Goal: Information Seeking & Learning: Understand process/instructions

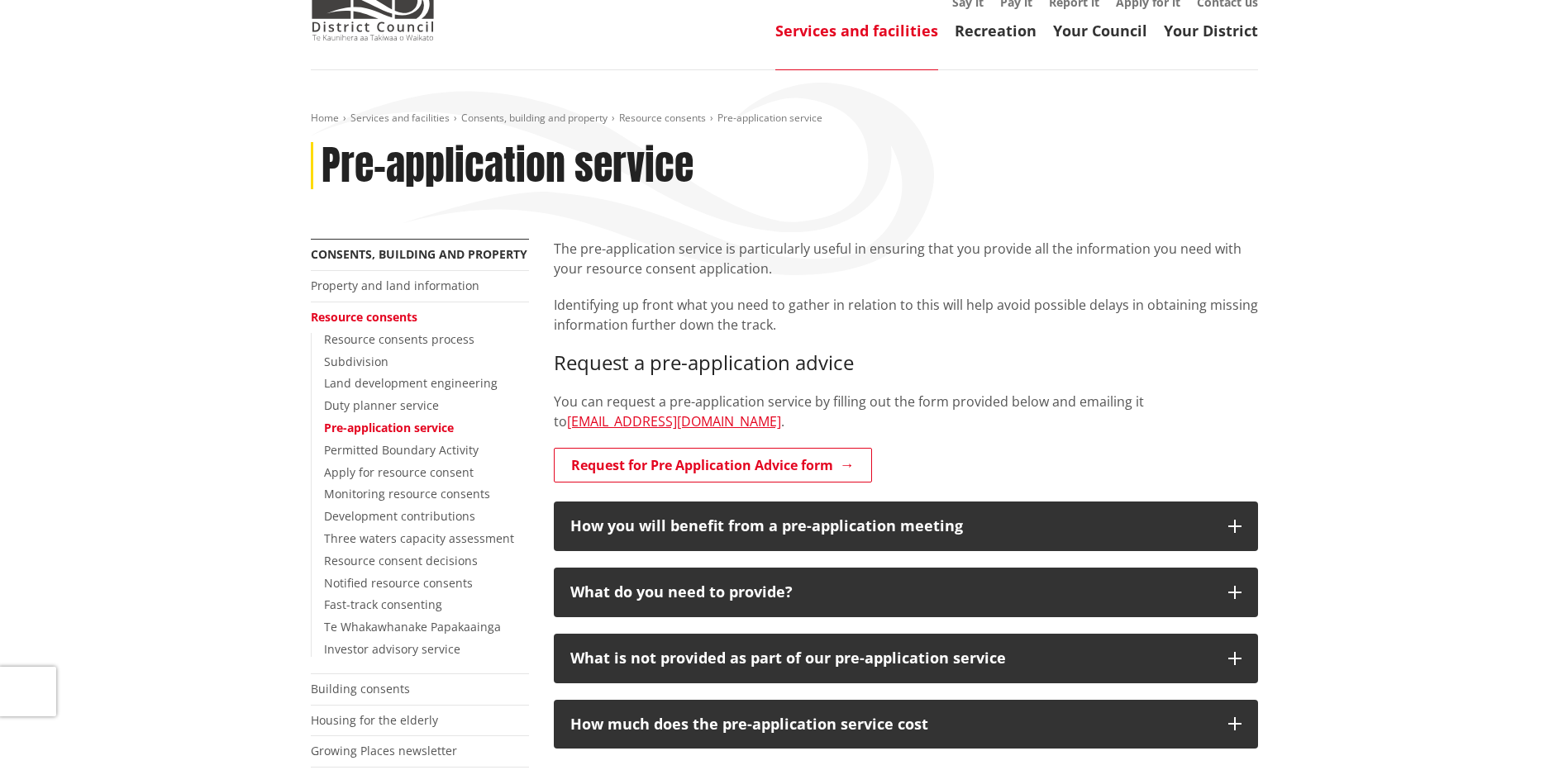
scroll to position [166, 0]
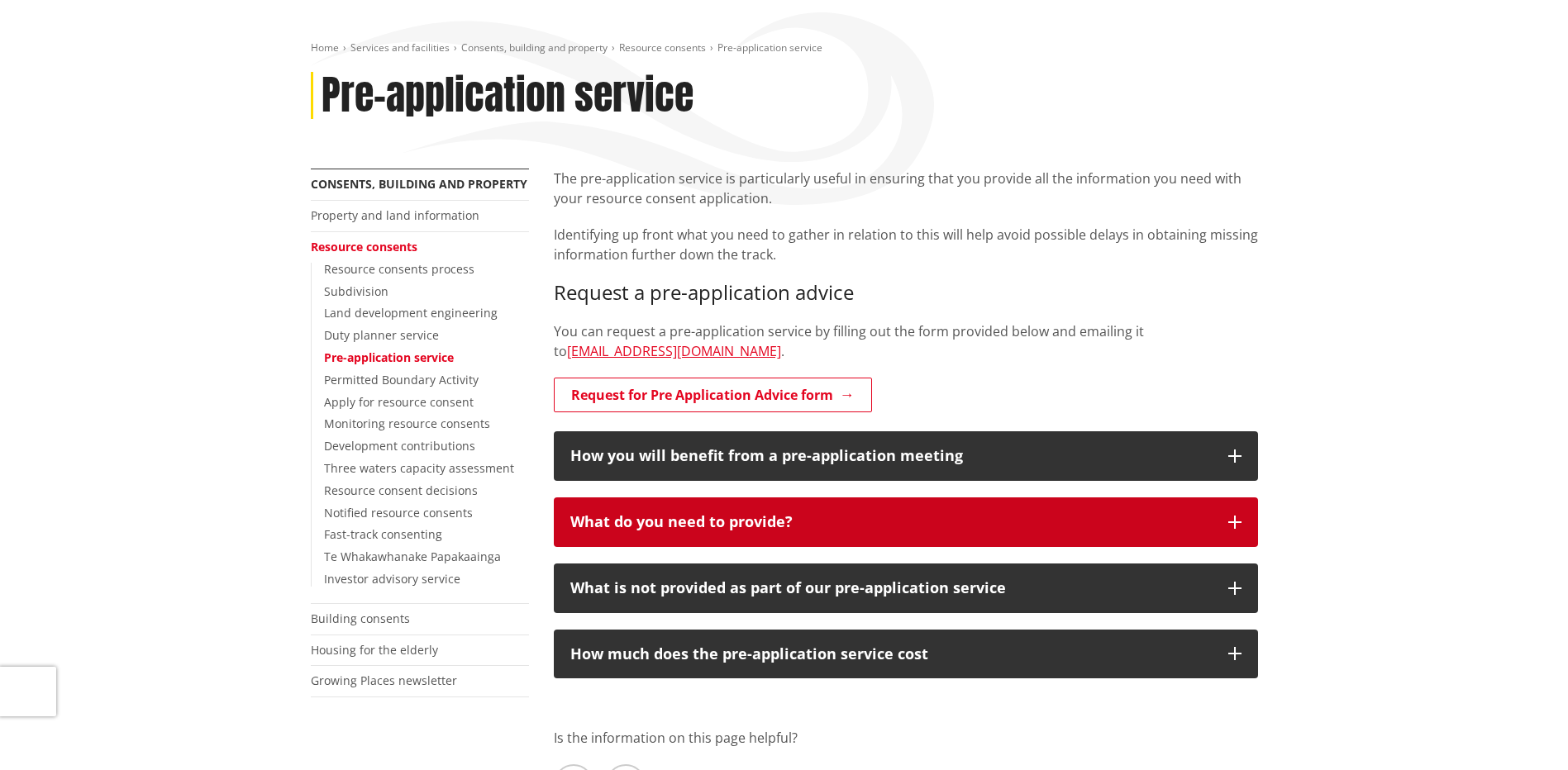
click at [707, 530] on div "What do you need to provide?" at bounding box center [891, 522] width 641 height 17
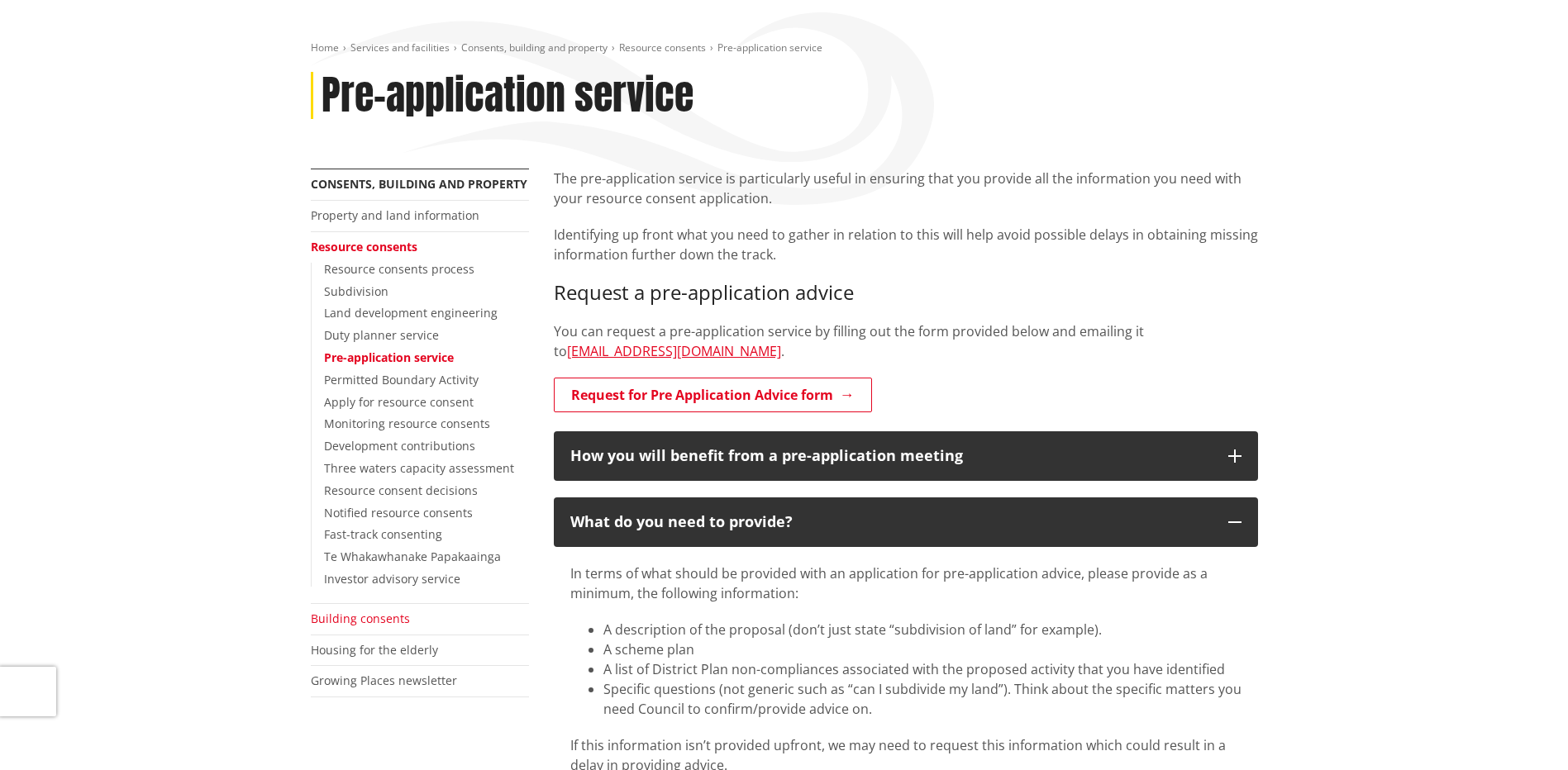
click at [339, 624] on link "Building consents" at bounding box center [360, 618] width 99 height 16
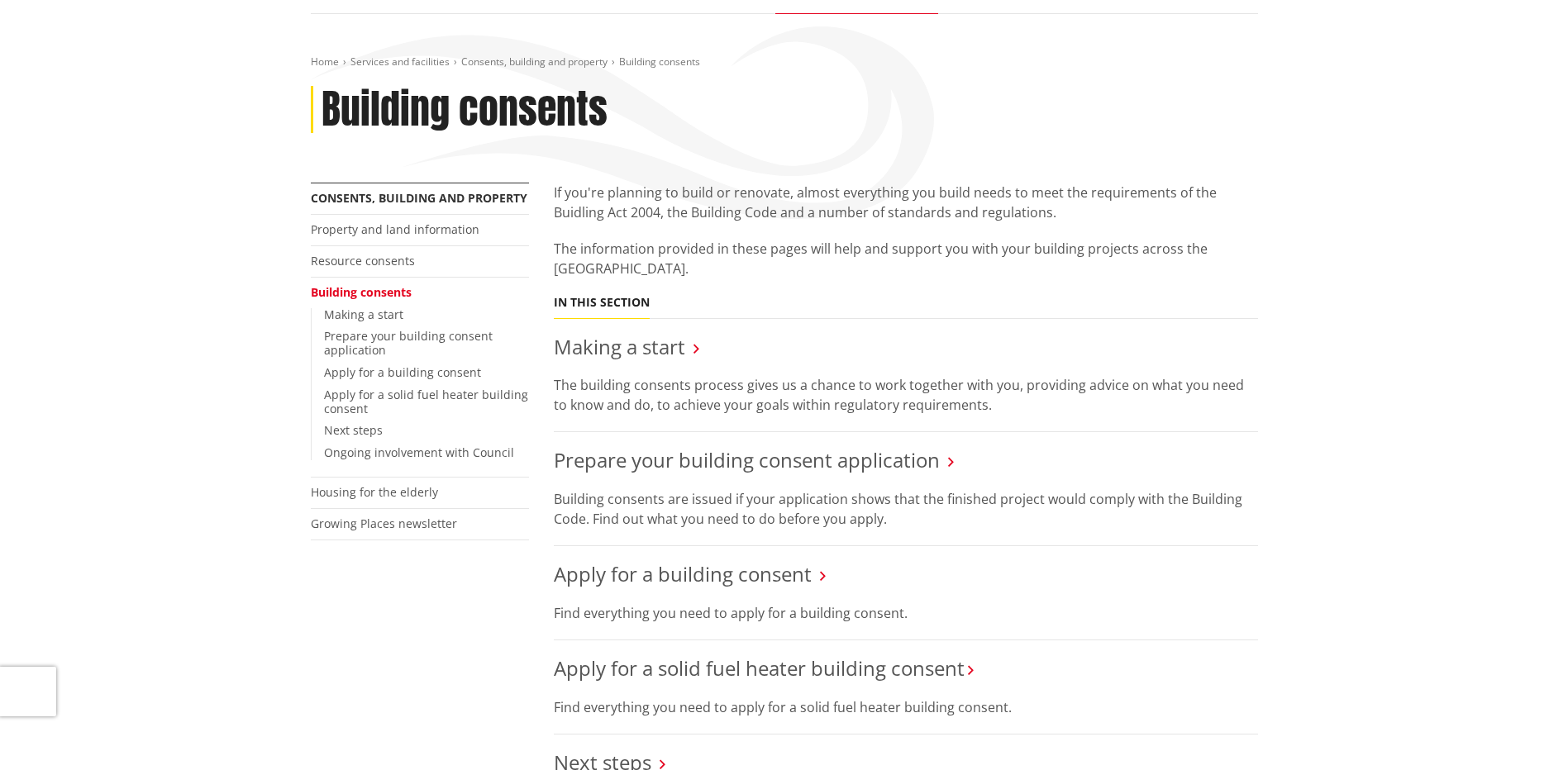
scroll to position [166, 0]
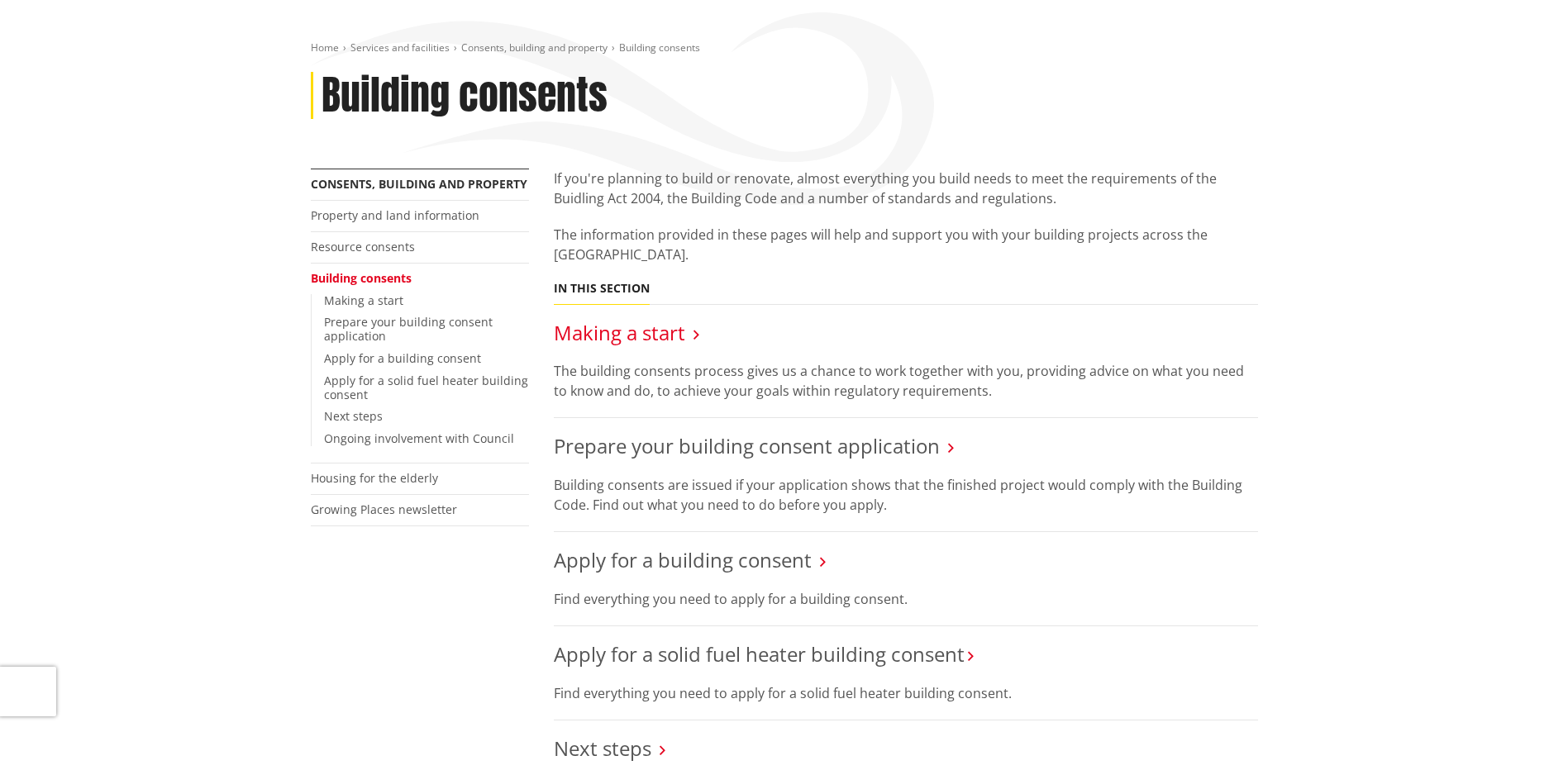
click at [636, 333] on link "Making a start" at bounding box center [619, 332] width 131 height 27
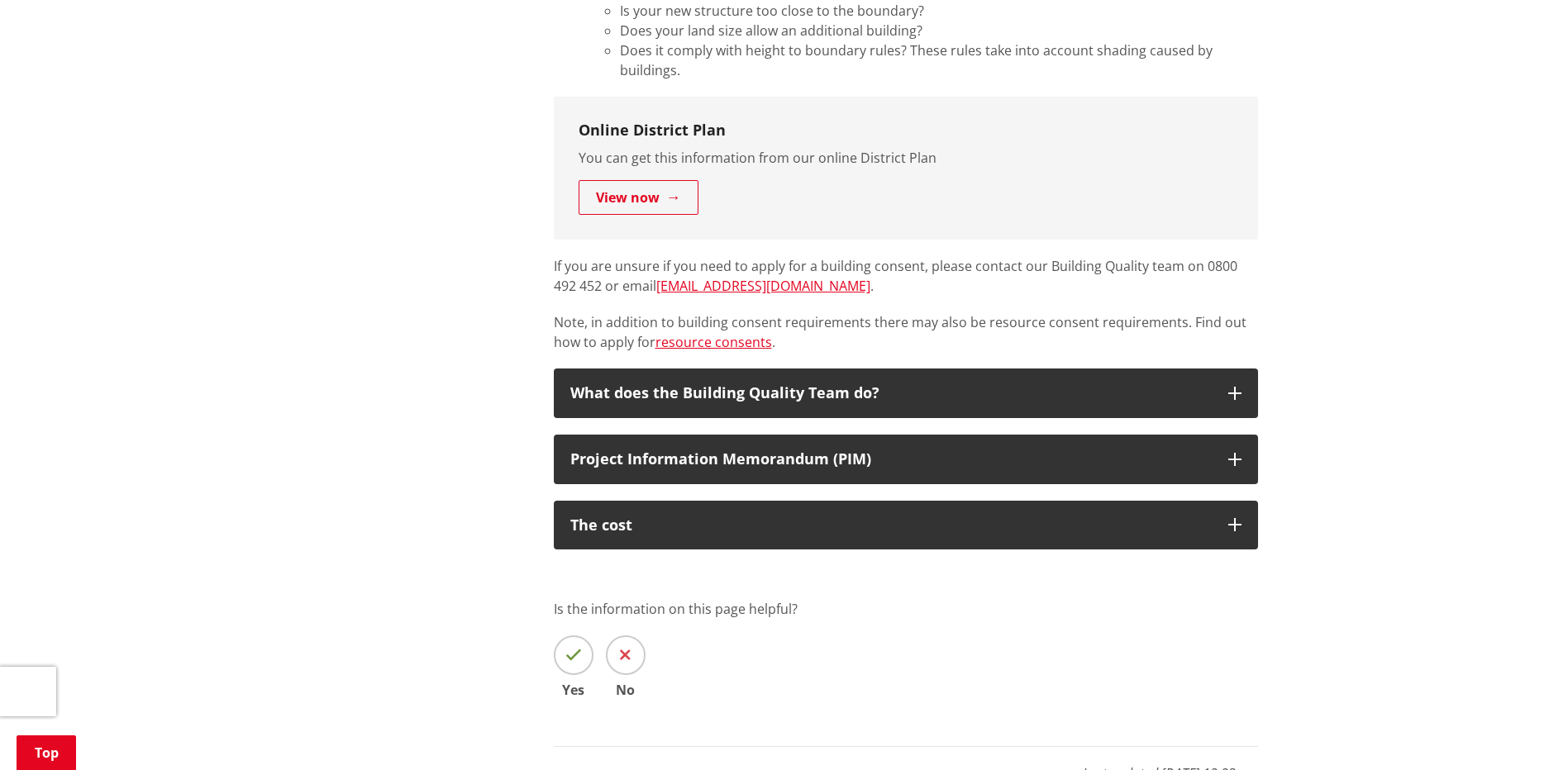
scroll to position [1075, 0]
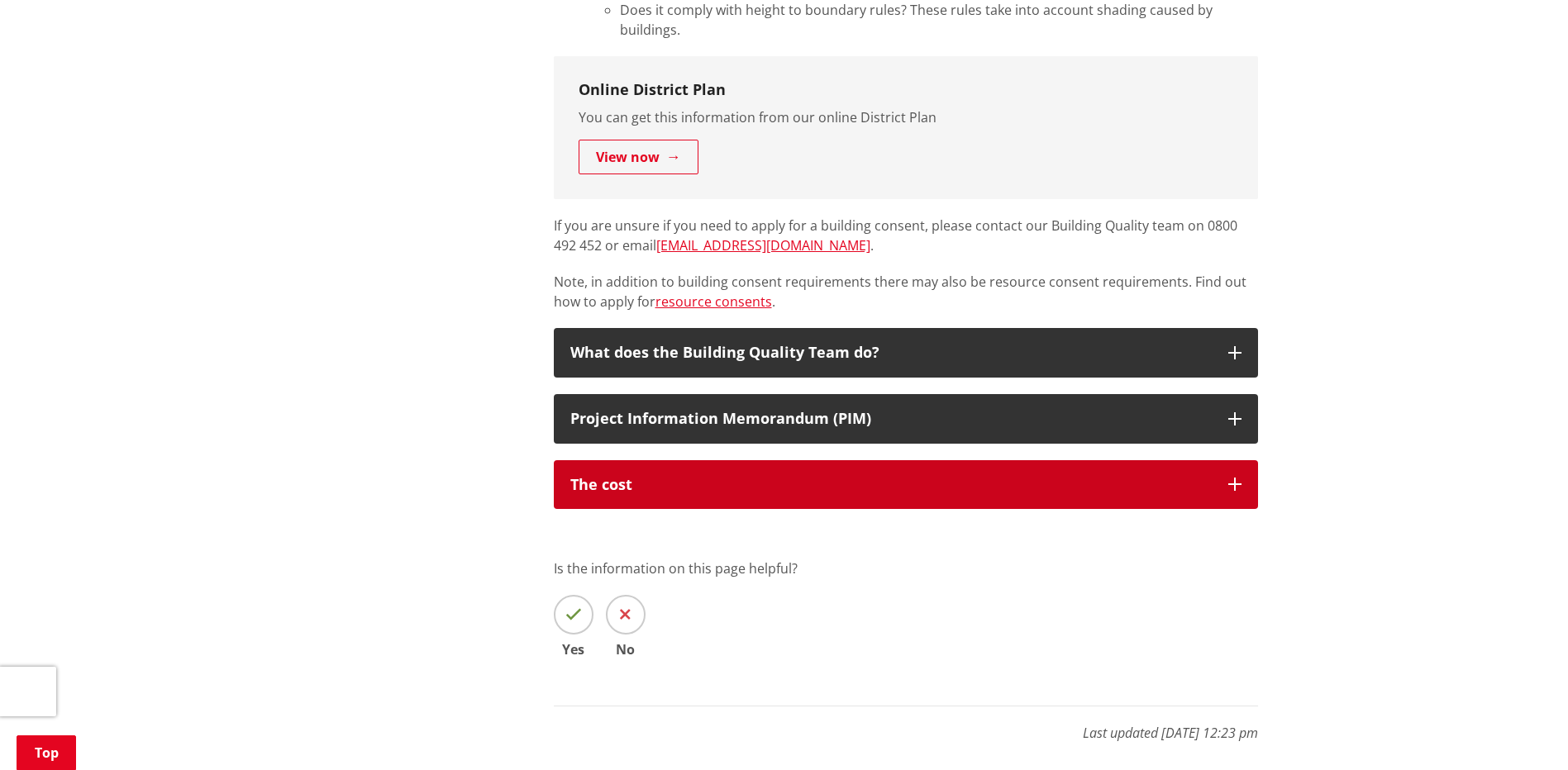
click at [1231, 492] on button "The cost" at bounding box center [906, 485] width 704 height 50
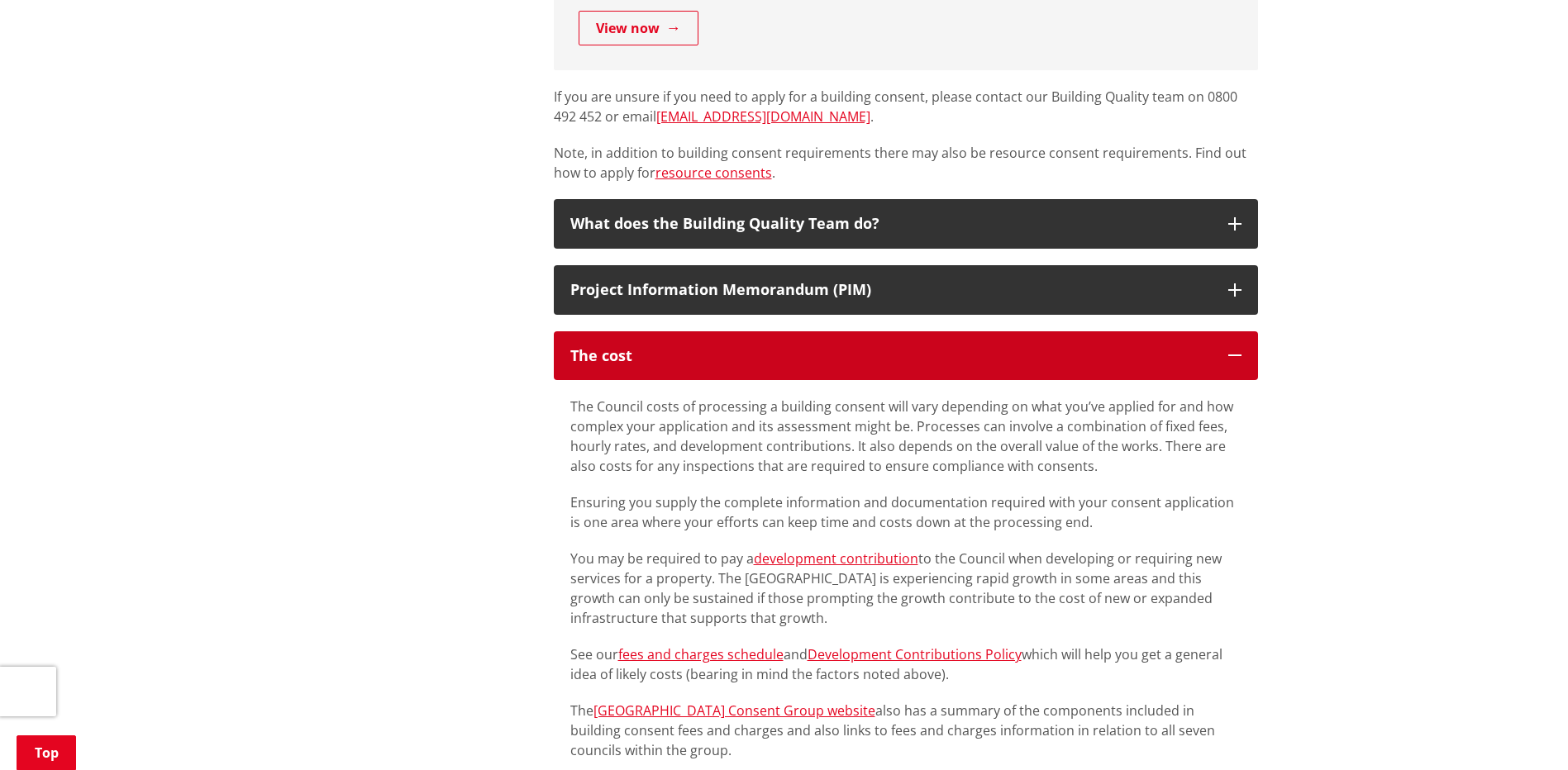
scroll to position [1240, 0]
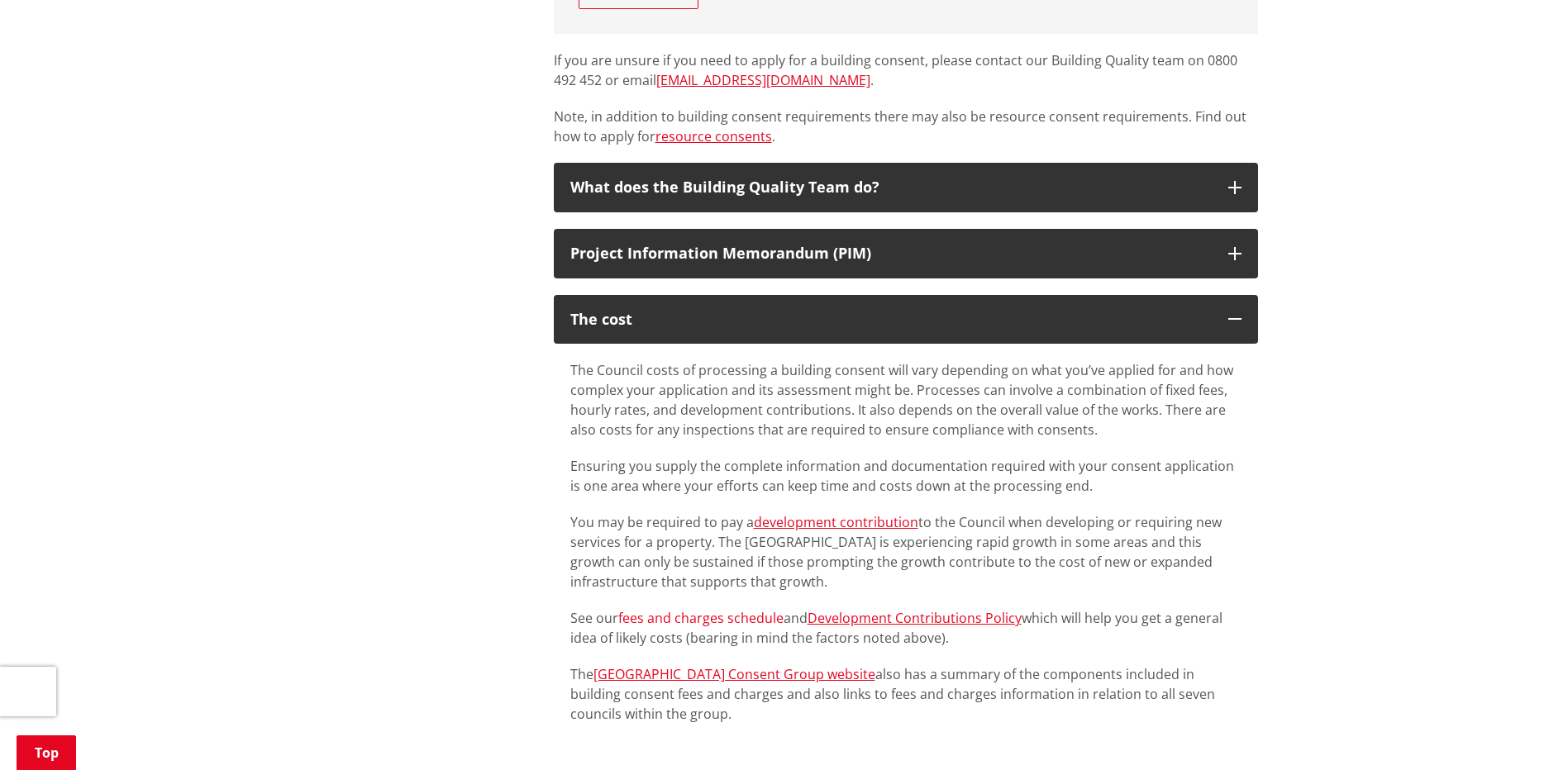
click at [704, 616] on link "fees and charges schedule" at bounding box center [701, 618] width 166 height 18
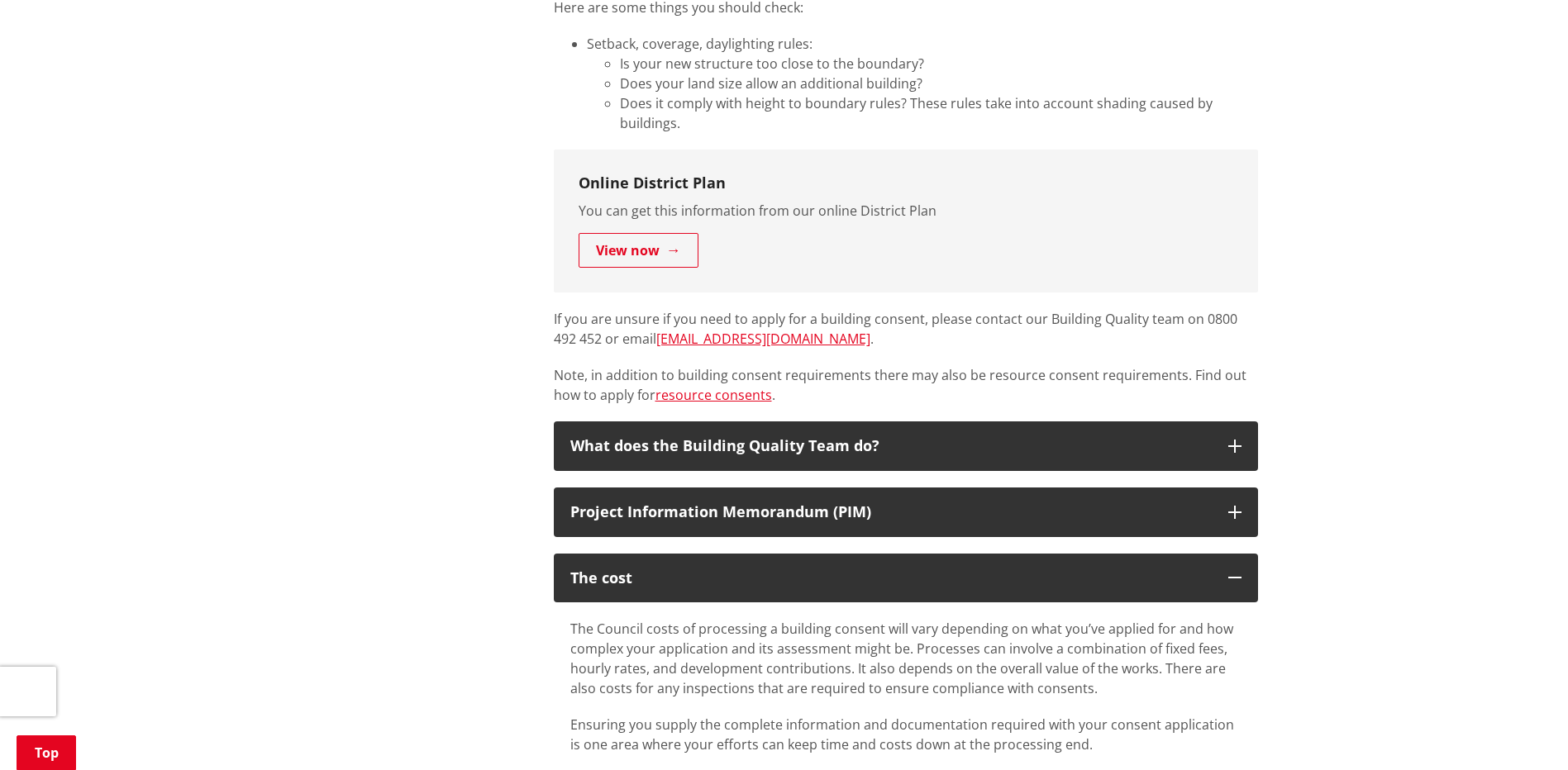
scroll to position [909, 0]
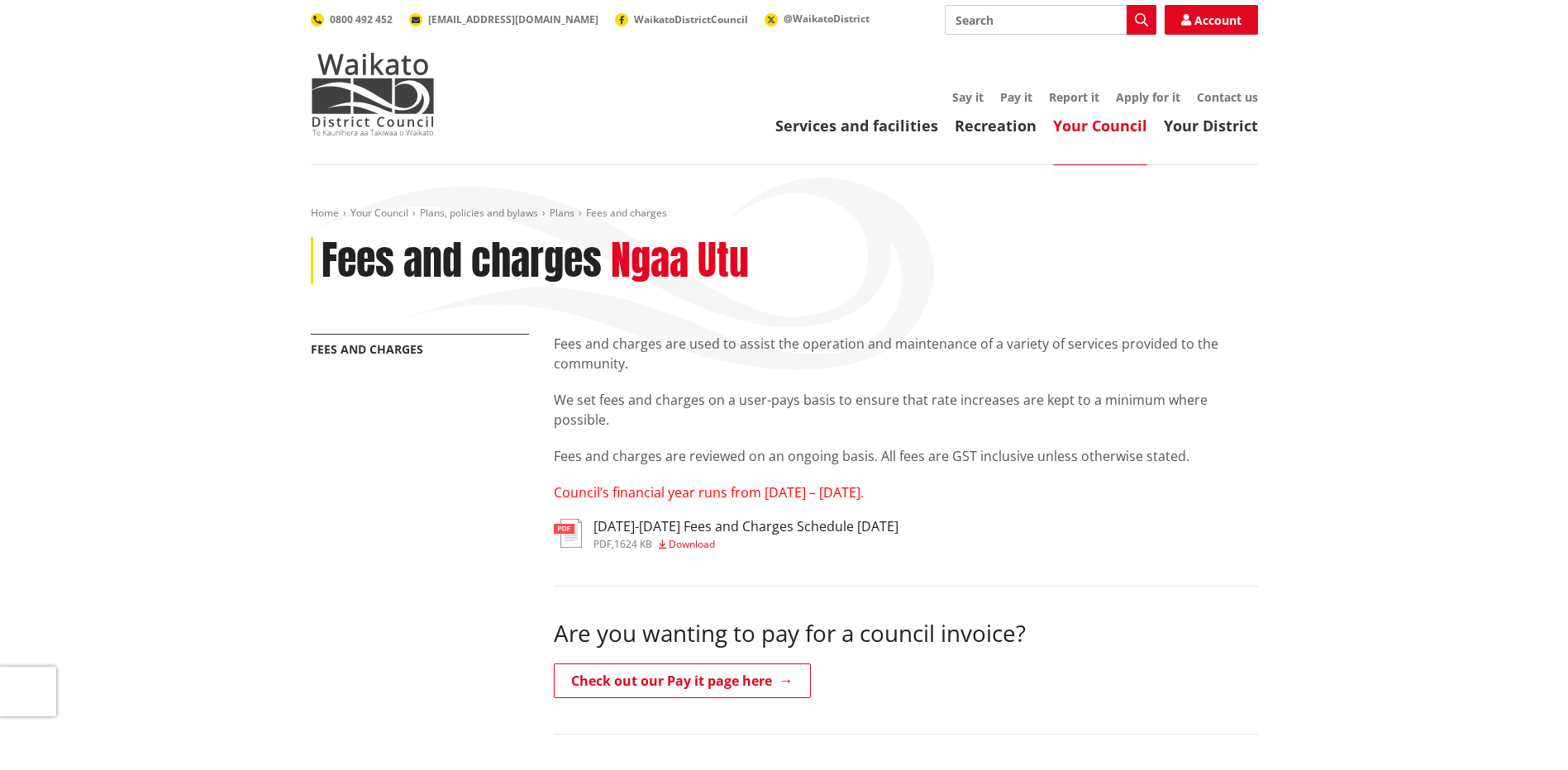
click at [572, 533] on img at bounding box center [568, 533] width 28 height 29
